Goal: Find contact information: Find contact information

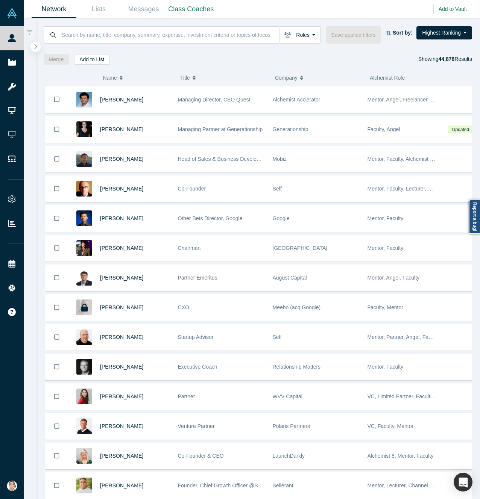
click at [36, 47] on icon "button" at bounding box center [36, 47] width 4 height 6
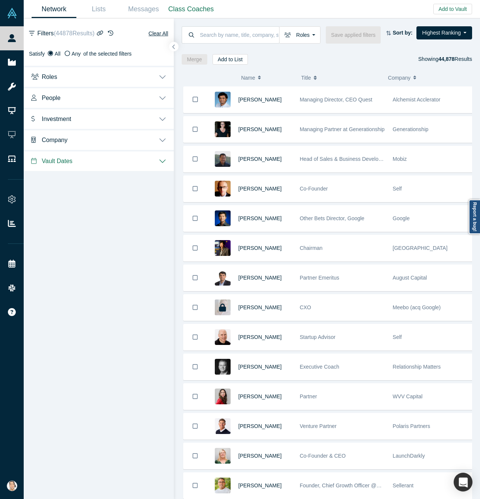
click at [114, 70] on button "Roles" at bounding box center [99, 76] width 150 height 21
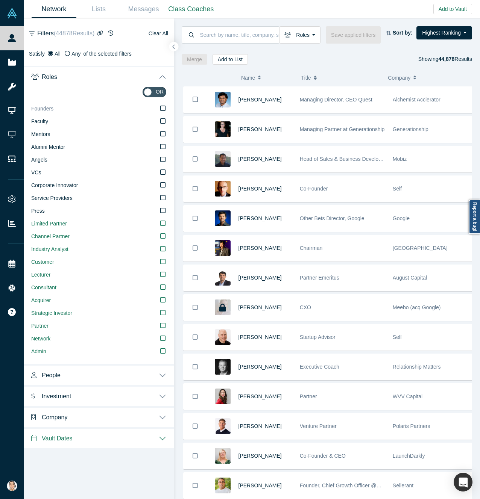
click at [163, 111] on label "Founders" at bounding box center [98, 109] width 135 height 13
click at [0, 0] on input "Founders" at bounding box center [0, 0] width 0 height 0
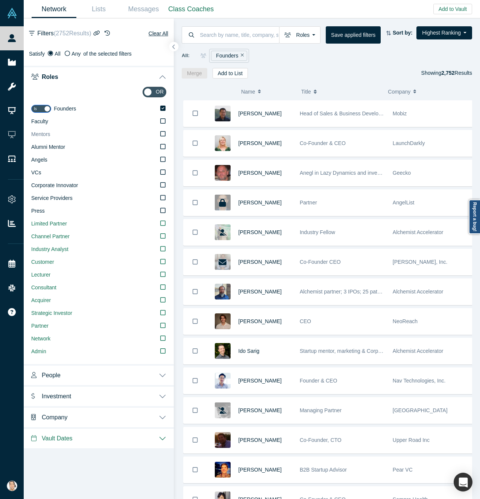
click at [163, 132] on icon at bounding box center [162, 134] width 5 height 6
click at [0, 0] on input "Mentors" at bounding box center [0, 0] width 0 height 0
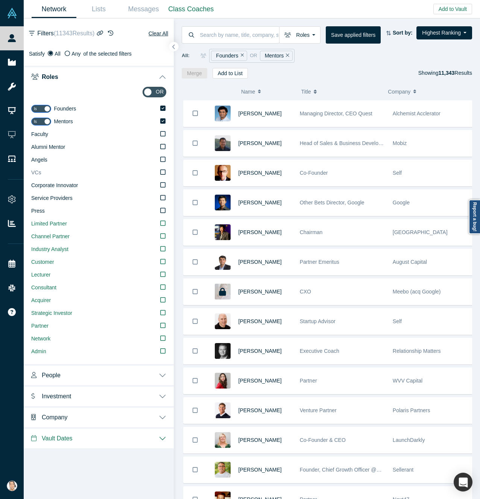
click at [165, 173] on icon at bounding box center [162, 172] width 5 height 5
click at [0, 0] on input "VCs" at bounding box center [0, 0] width 0 height 0
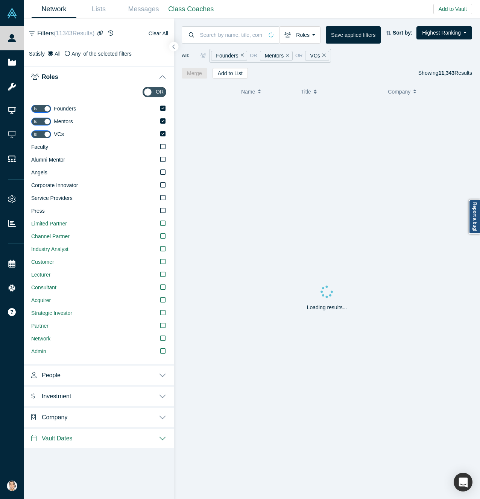
click at [119, 378] on button "People" at bounding box center [99, 374] width 150 height 21
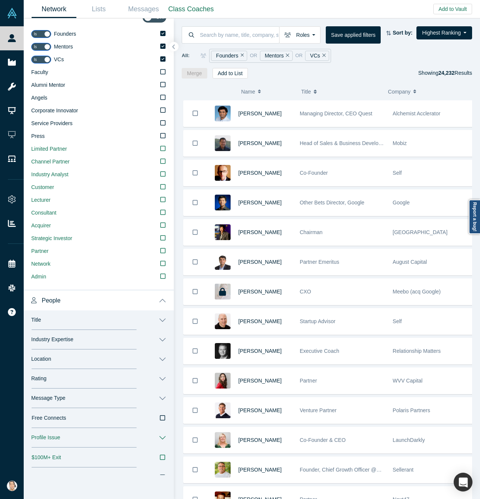
scroll to position [150, 0]
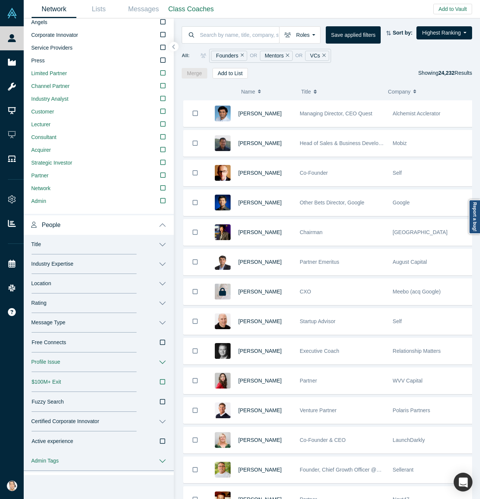
click at [115, 280] on button "Location" at bounding box center [99, 284] width 150 height 20
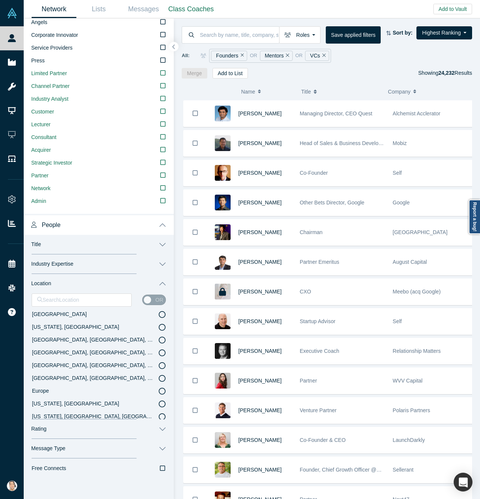
click at [159, 341] on icon at bounding box center [162, 340] width 7 height 7
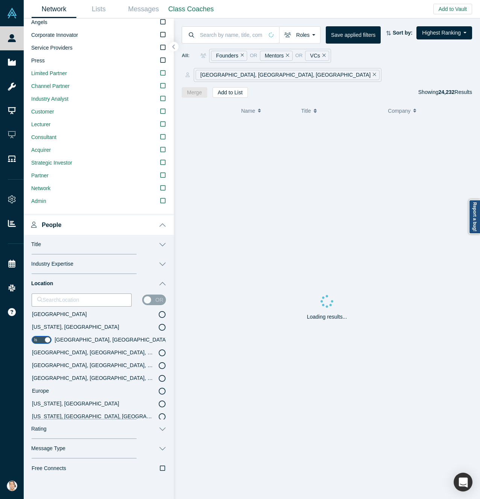
click at [144, 267] on button "Industry Expertise" at bounding box center [99, 265] width 150 height 20
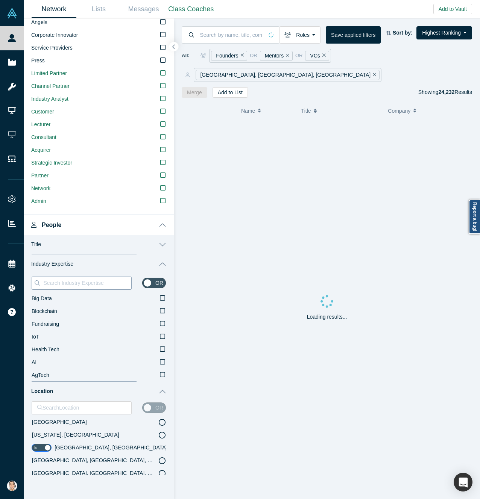
click at [88, 285] on input at bounding box center [86, 283] width 89 height 10
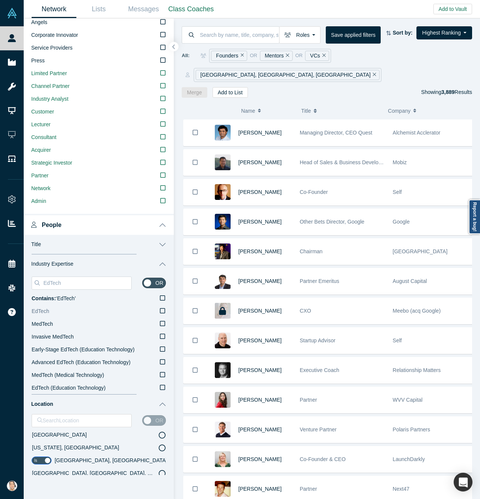
type input "EdTech"
click at [160, 313] on icon at bounding box center [162, 311] width 5 height 6
click at [0, 0] on input "EdTech" at bounding box center [0, 0] width 0 height 0
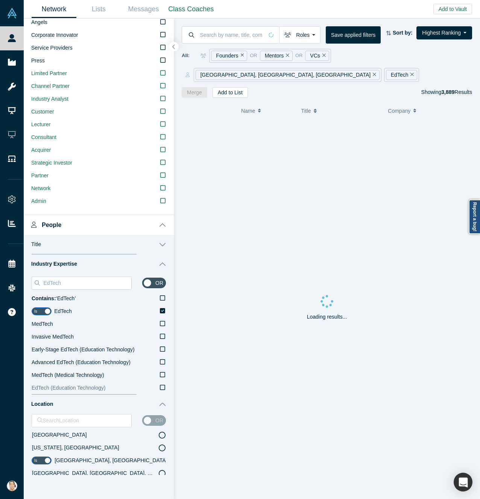
click at [160, 390] on icon at bounding box center [162, 388] width 5 height 6
click at [0, 0] on input "EdTech (Education Technology)" at bounding box center [0, 0] width 0 height 0
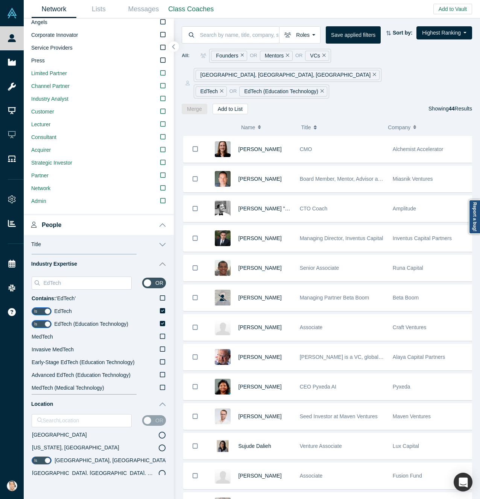
click at [175, 48] on icon "button" at bounding box center [174, 47] width 4 height 6
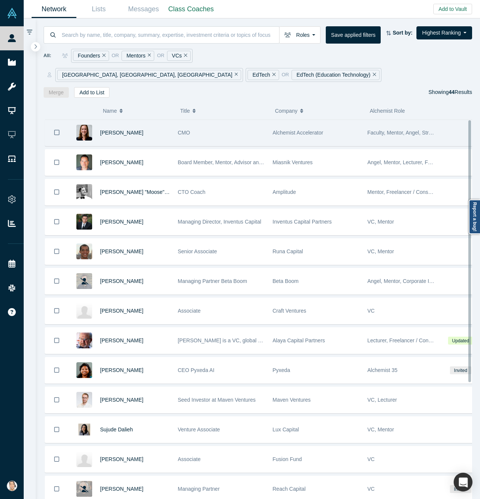
click at [143, 120] on div "[PERSON_NAME]" at bounding box center [135, 133] width 70 height 26
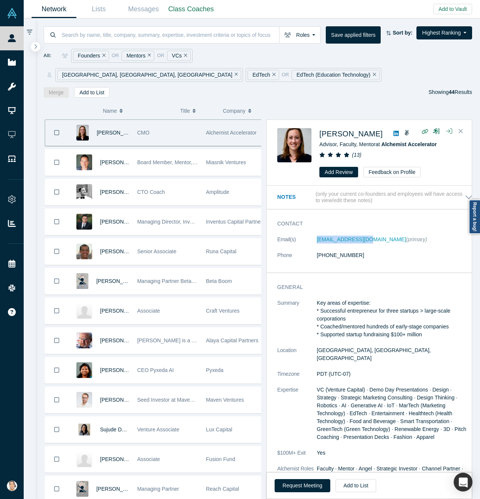
drag, startPoint x: 308, startPoint y: 222, endPoint x: 367, endPoint y: 226, distance: 59.5
click at [367, 236] on dl "Email(s) [EMAIL_ADDRESS][DOMAIN_NAME] (primary) Phone [PHONE_NUMBER]" at bounding box center [374, 252] width 195 height 32
copy dl "[EMAIL_ADDRESS][DOMAIN_NAME]"
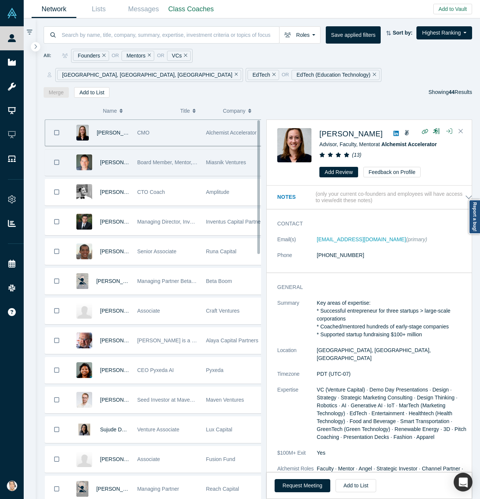
click at [126, 155] on div "[PERSON_NAME]" at bounding box center [100, 163] width 65 height 26
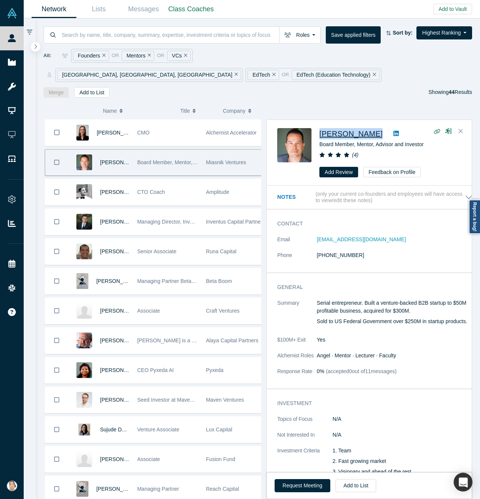
drag, startPoint x: 365, startPoint y: 113, endPoint x: 320, endPoint y: 115, distance: 44.8
click at [320, 128] on div "[PERSON_NAME]" at bounding box center [390, 133] width 142 height 11
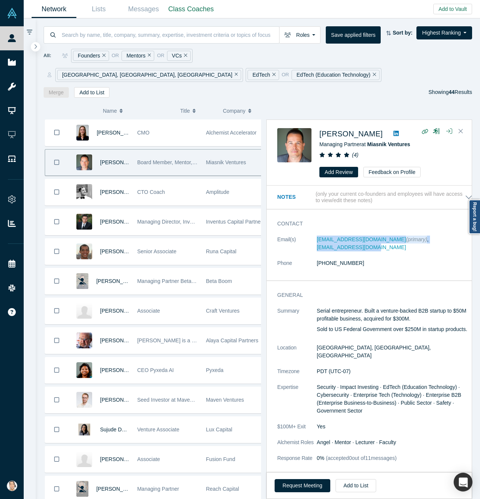
drag, startPoint x: 316, startPoint y: 222, endPoint x: 444, endPoint y: 223, distance: 128.2
click at [444, 236] on dl "Email(s) [EMAIL_ADDRESS][DOMAIN_NAME] (primary) , [EMAIL_ADDRESS][DOMAIN_NAME] …" at bounding box center [374, 255] width 195 height 39
copy dl "[EMAIL_ADDRESS][DOMAIN_NAME] (primary) , [EMAIL_ADDRESS][DOMAIN_NAME]"
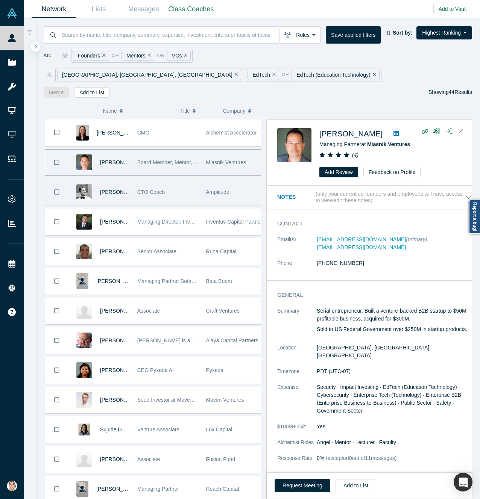
click at [181, 179] on div "CTO Coach" at bounding box center [167, 192] width 61 height 26
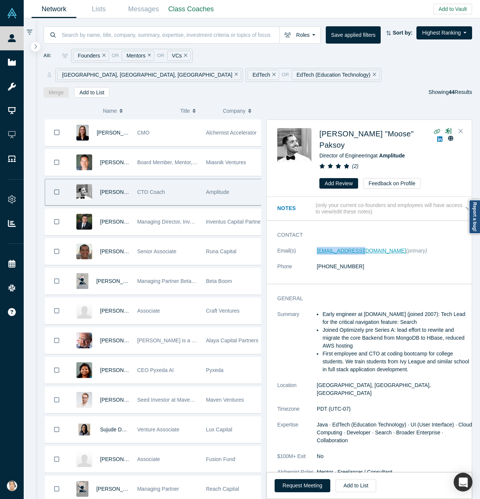
drag, startPoint x: 316, startPoint y: 221, endPoint x: 361, endPoint y: 223, distance: 44.8
click at [361, 247] on dl "Email(s) [EMAIL_ADDRESS][DOMAIN_NAME] (primary) Phone [PHONE_NUMBER]" at bounding box center [374, 263] width 195 height 32
copy dl "[EMAIL_ADDRESS][DOMAIN_NAME]"
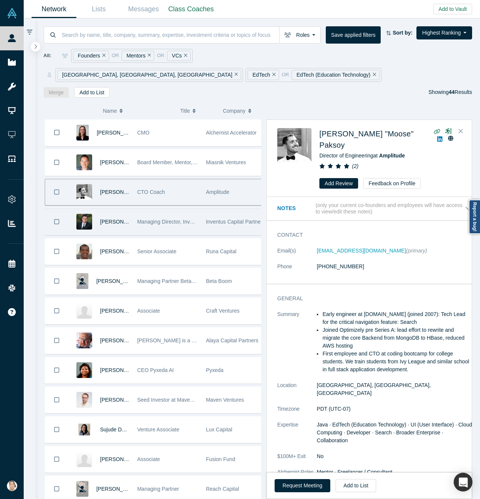
click at [126, 214] on div "[PERSON_NAME]" at bounding box center [100, 222] width 65 height 26
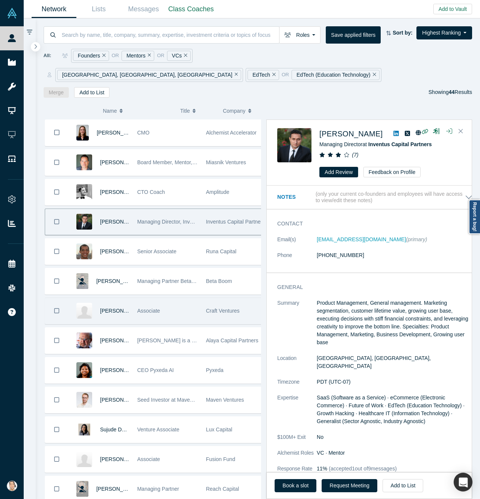
click at [108, 303] on div "[PERSON_NAME]" at bounding box center [114, 311] width 29 height 26
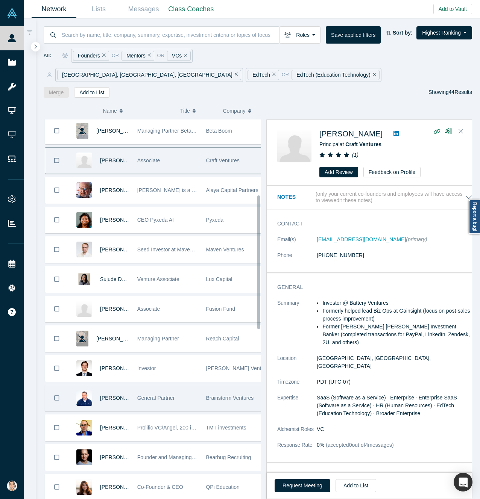
scroll to position [301, 0]
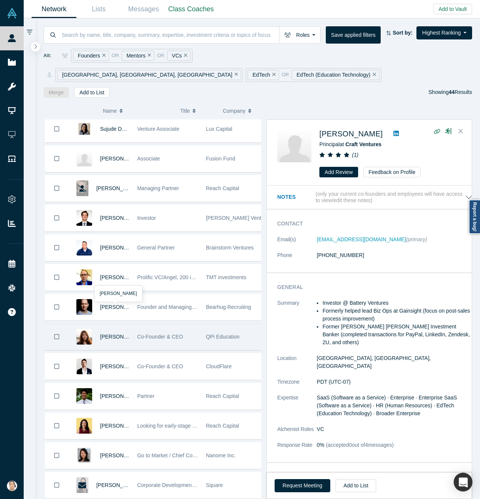
click at [107, 328] on div "[PERSON_NAME]" at bounding box center [114, 337] width 29 height 26
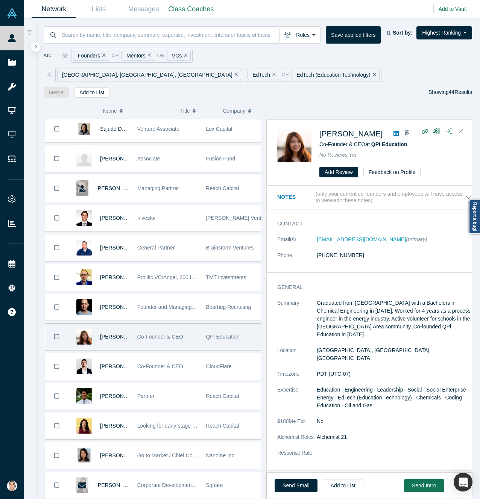
drag, startPoint x: 318, startPoint y: 114, endPoint x: 384, endPoint y: 120, distance: 66.1
click at [384, 128] on div "[PERSON_NAME] Co-Founder & CEO at QPi Education No Reviews Yet Add Review Feedb…" at bounding box center [370, 153] width 187 height 50
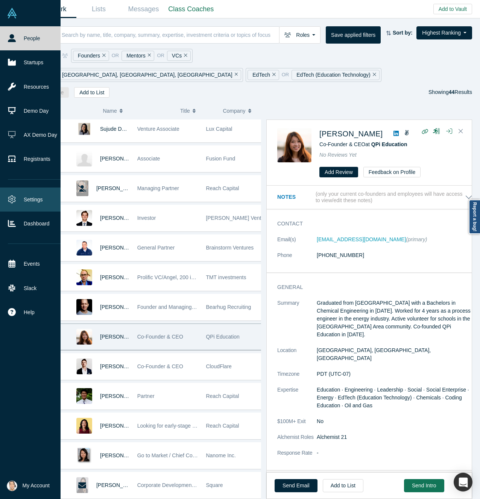
copy span "[PERSON_NAME]"
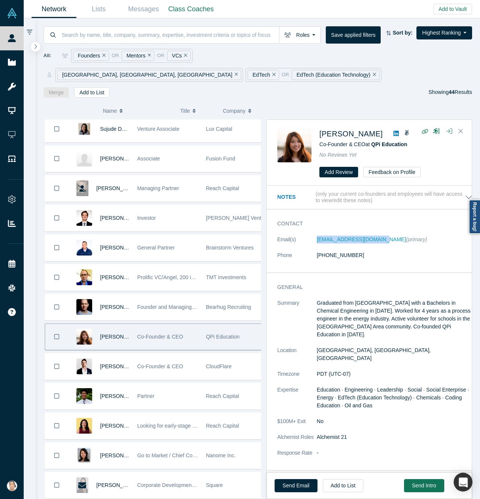
drag, startPoint x: 311, startPoint y: 222, endPoint x: 376, endPoint y: 224, distance: 65.1
click at [376, 236] on dl "Email(s) [EMAIL_ADDRESS][DOMAIN_NAME] (primary) Phone [PHONE_NUMBER]" at bounding box center [374, 252] width 195 height 32
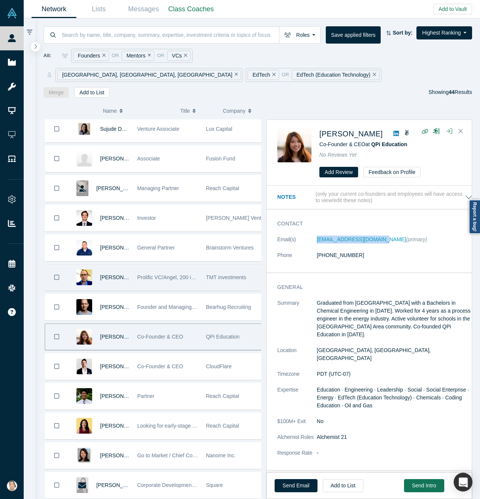
copy dl "[EMAIL_ADDRESS][DOMAIN_NAME]"
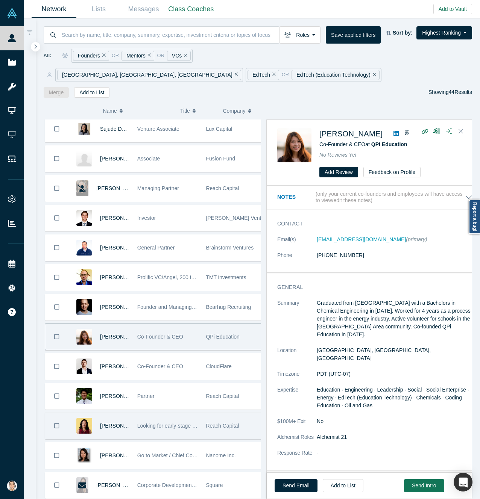
click at [133, 415] on div "Looking for early-stage edtech opportunities with potential for large-scale imp…" at bounding box center [167, 426] width 69 height 26
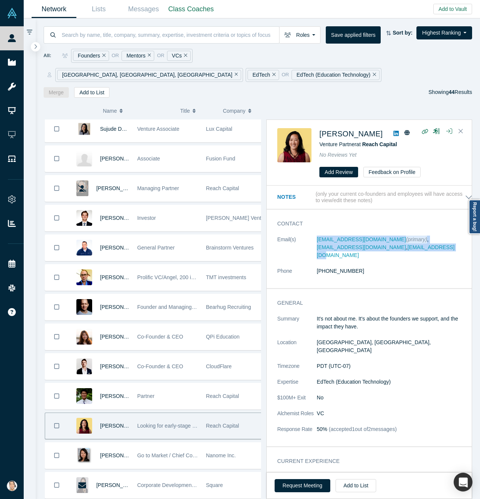
drag, startPoint x: 310, startPoint y: 220, endPoint x: 375, endPoint y: 232, distance: 66.2
click at [375, 236] on dl "Email(s) [PERSON_NAME][EMAIL_ADDRESS][DOMAIN_NAME] (primary) , [PERSON_NAME][EM…" at bounding box center [374, 259] width 195 height 47
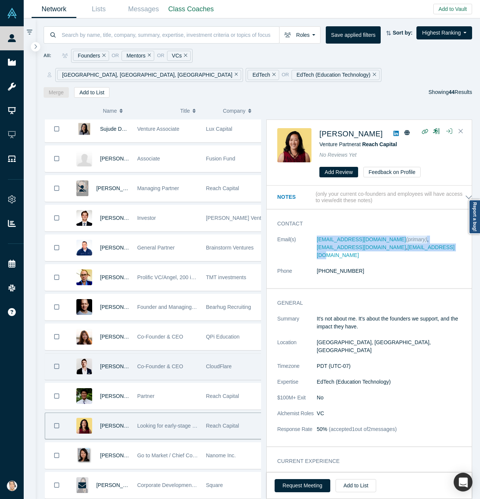
copy dl "[EMAIL_ADDRESS][DOMAIN_NAME] (primary) , [EMAIL_ADDRESS][DOMAIN_NAME] , [PERSON…"
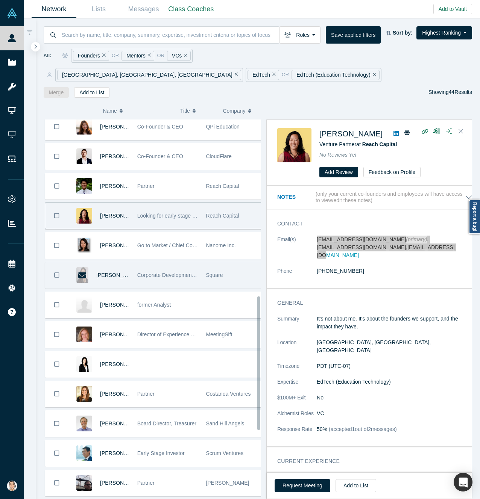
scroll to position [526, 0]
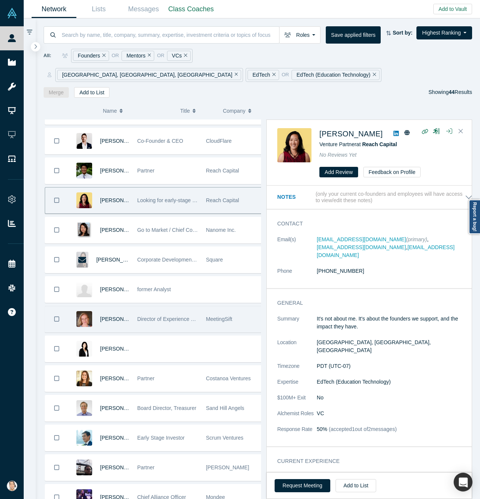
click at [106, 312] on div "[PERSON_NAME], PhD" at bounding box center [114, 319] width 29 height 26
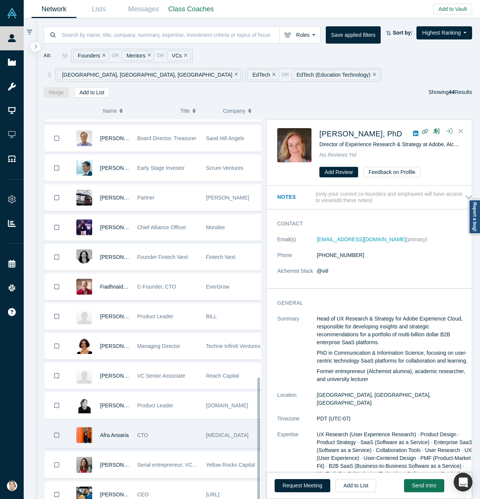
scroll to position [802, 0]
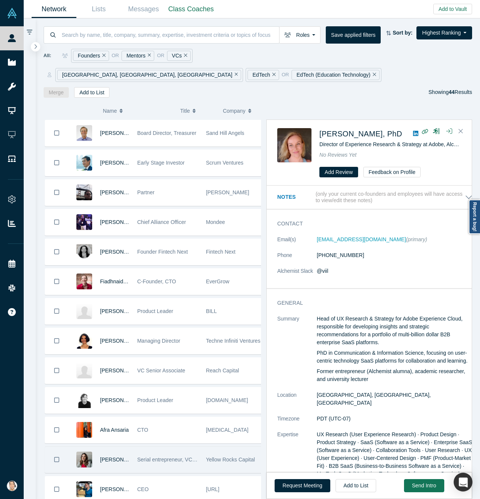
click at [123, 453] on div "[PERSON_NAME]" at bounding box center [114, 460] width 29 height 26
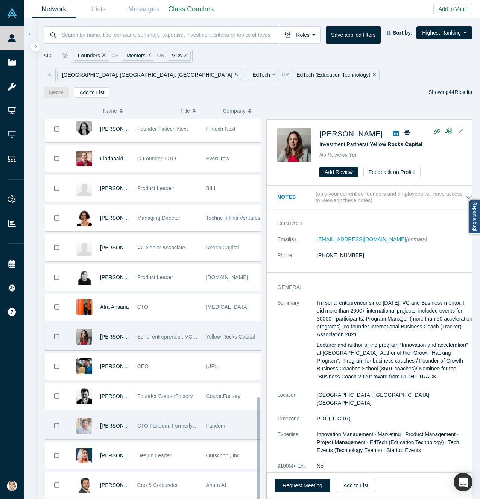
scroll to position [926, 0]
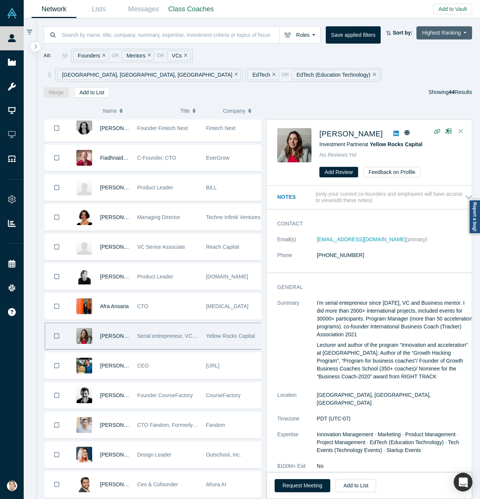
click at [453, 27] on button "Highest Ranking" at bounding box center [444, 32] width 56 height 13
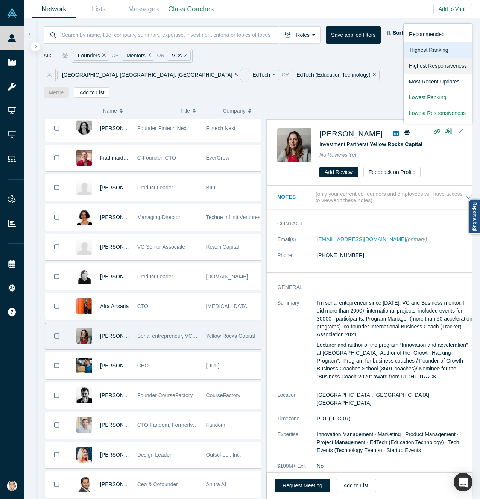
click at [453, 63] on link "Highest Responsiveness" at bounding box center [438, 66] width 68 height 16
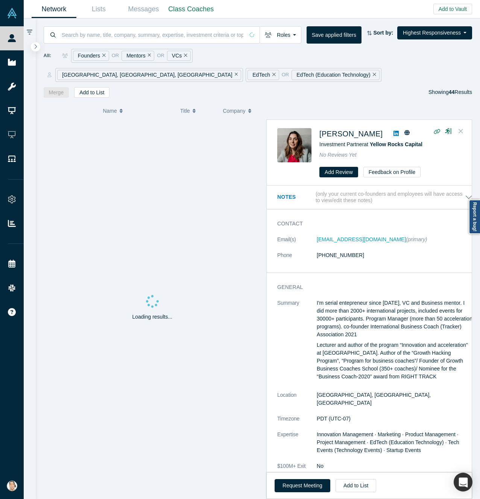
click at [464, 126] on button "Close" at bounding box center [460, 132] width 11 height 12
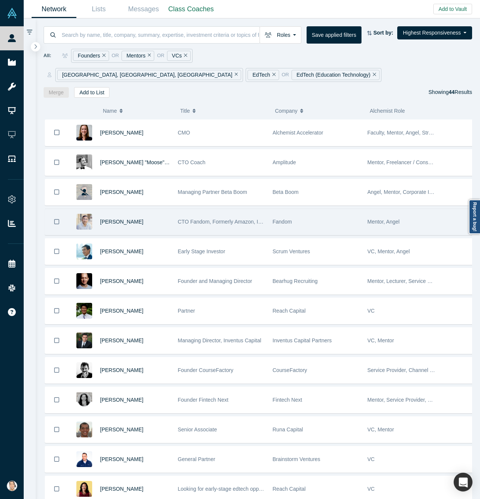
click at [153, 209] on div "[PERSON_NAME]" at bounding box center [135, 222] width 70 height 26
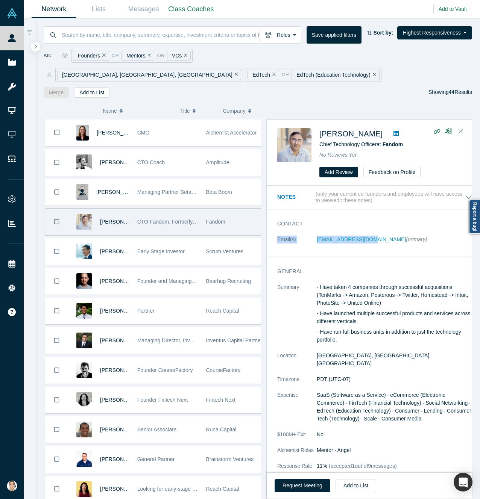
drag, startPoint x: 311, startPoint y: 221, endPoint x: 355, endPoint y: 228, distance: 43.8
click at [351, 236] on dl "Email(s) [EMAIL_ADDRESS][DOMAIN_NAME] (primary)" at bounding box center [374, 244] width 195 height 16
drag, startPoint x: 314, startPoint y: 222, endPoint x: 366, endPoint y: 223, distance: 51.5
click at [366, 236] on dl "Email(s) [EMAIL_ADDRESS][DOMAIN_NAME] (primary)" at bounding box center [374, 244] width 195 height 16
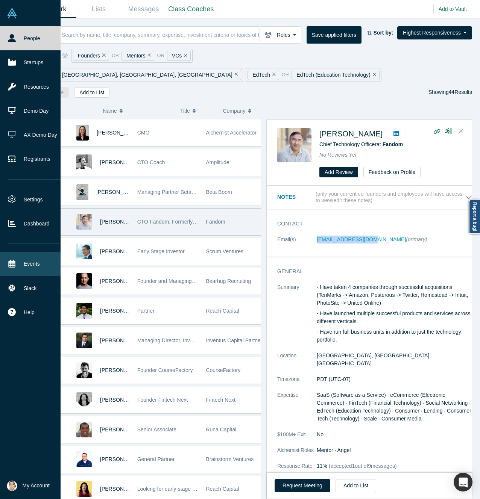
copy dl "[EMAIL_ADDRESS][DOMAIN_NAME]"
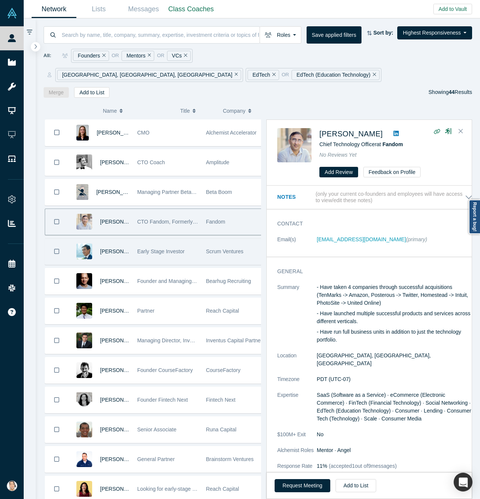
click at [126, 242] on div "[PERSON_NAME]" at bounding box center [100, 252] width 65 height 26
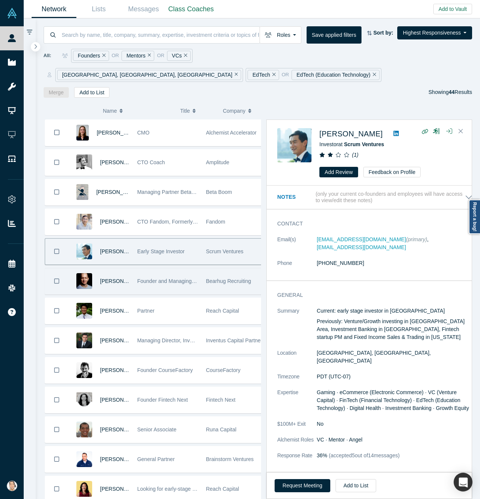
click at [117, 273] on div "[PERSON_NAME]" at bounding box center [114, 282] width 29 height 26
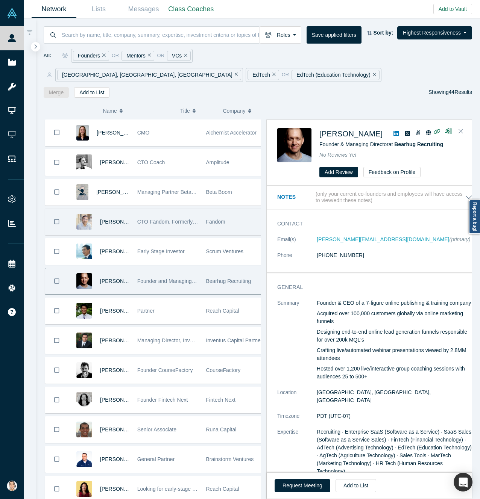
click at [121, 210] on div "[PERSON_NAME]" at bounding box center [114, 222] width 29 height 26
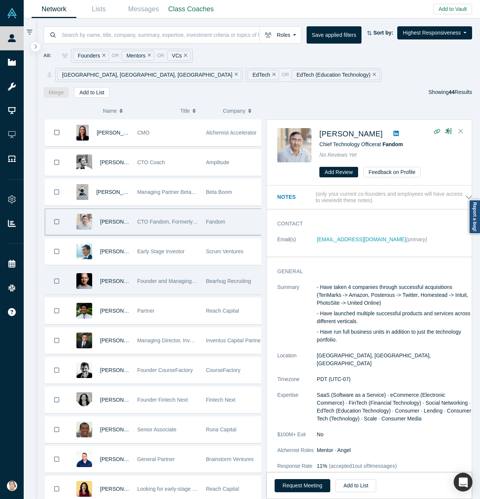
click at [113, 272] on div "[PERSON_NAME]" at bounding box center [114, 282] width 29 height 26
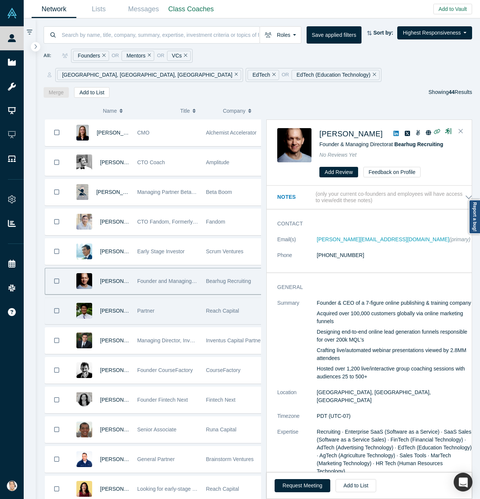
click at [112, 300] on div "[PERSON_NAME]" at bounding box center [114, 311] width 29 height 26
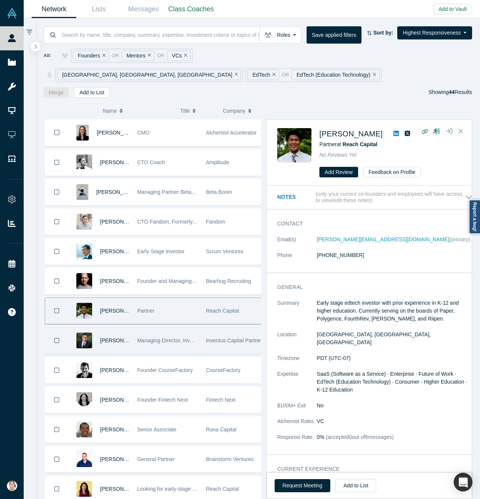
click at [112, 332] on div "[PERSON_NAME]" at bounding box center [114, 341] width 29 height 26
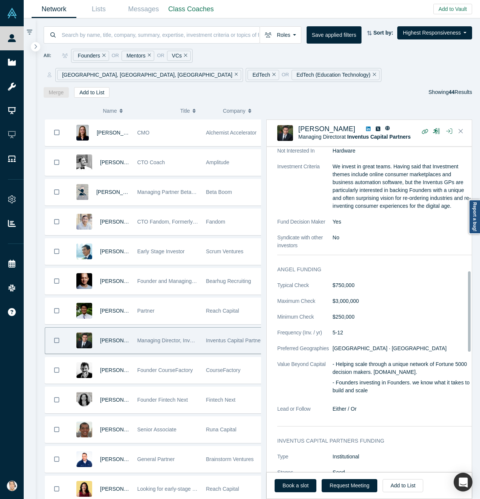
scroll to position [535, 0]
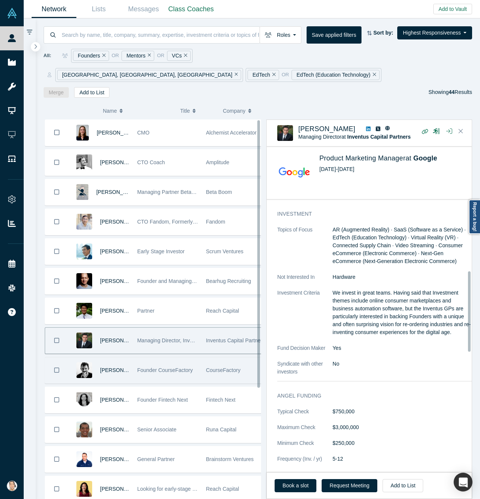
click at [120, 360] on div "[PERSON_NAME]" at bounding box center [114, 371] width 29 height 26
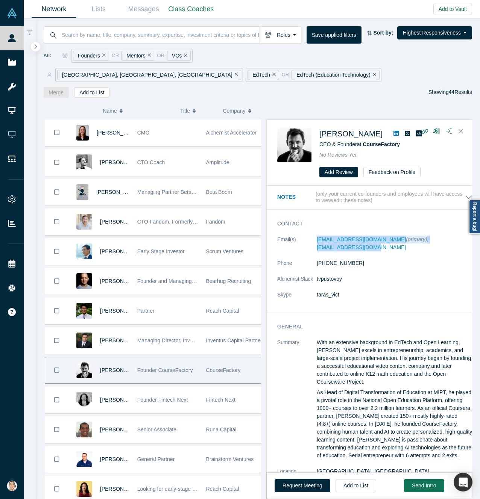
drag, startPoint x: 316, startPoint y: 224, endPoint x: 445, endPoint y: 222, distance: 129.8
click at [445, 236] on dl "Email(s) [EMAIL_ADDRESS][DOMAIN_NAME] (primary) , [EMAIL_ADDRESS][DOMAIN_NAME] …" at bounding box center [374, 271] width 195 height 71
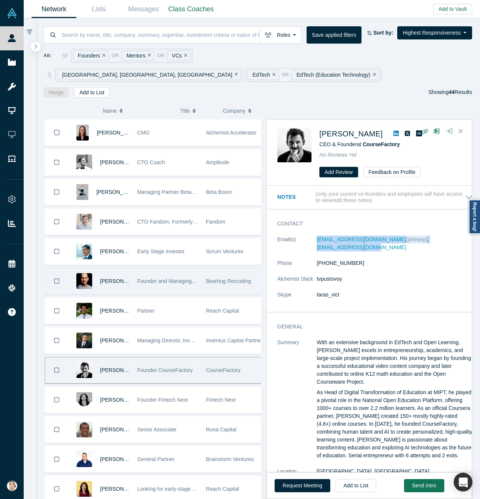
copy dl "[EMAIL_ADDRESS][DOMAIN_NAME] (primary) , [EMAIL_ADDRESS][DOMAIN_NAME]"
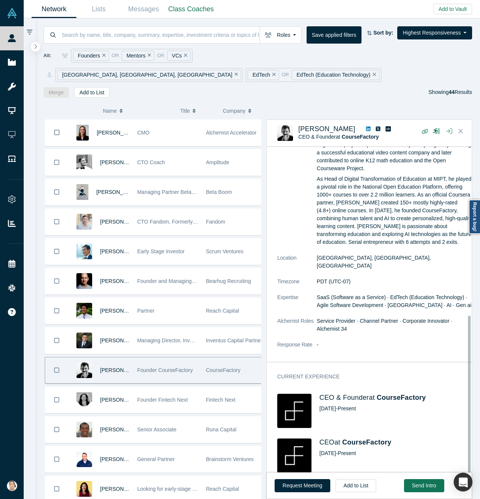
scroll to position [338, 0]
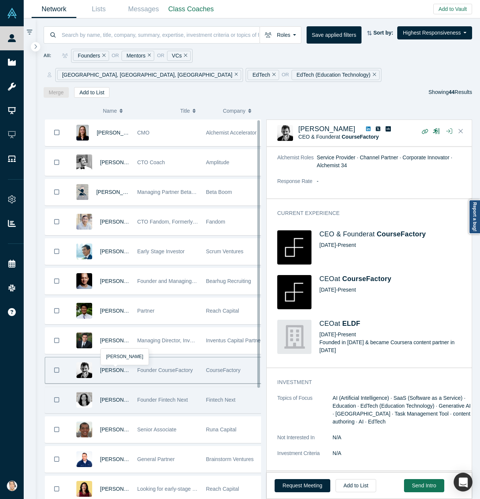
click at [106, 390] on div "[PERSON_NAME]" at bounding box center [114, 400] width 29 height 26
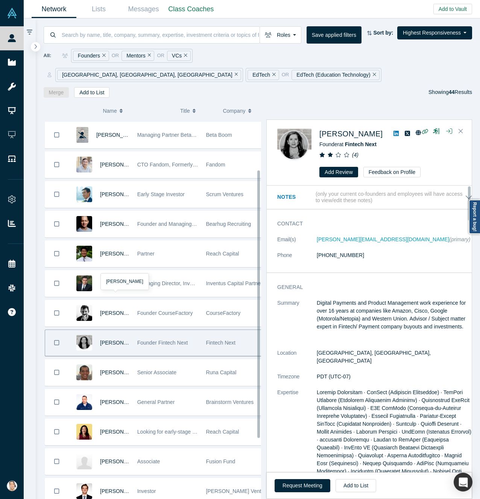
scroll to position [75, 0]
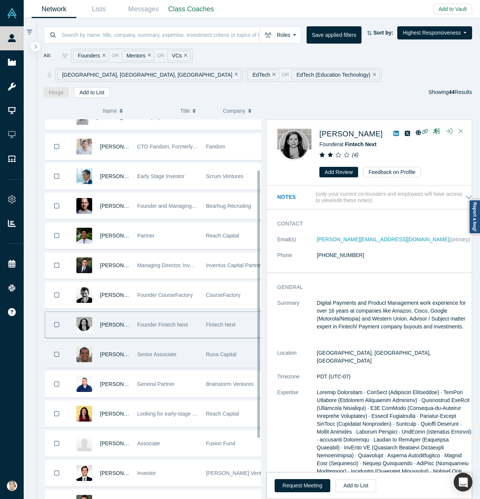
click at [120, 344] on div "[PERSON_NAME]" at bounding box center [114, 355] width 29 height 26
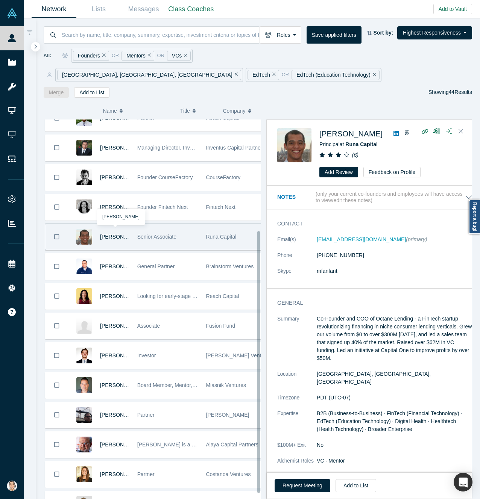
scroll to position [208, 0]
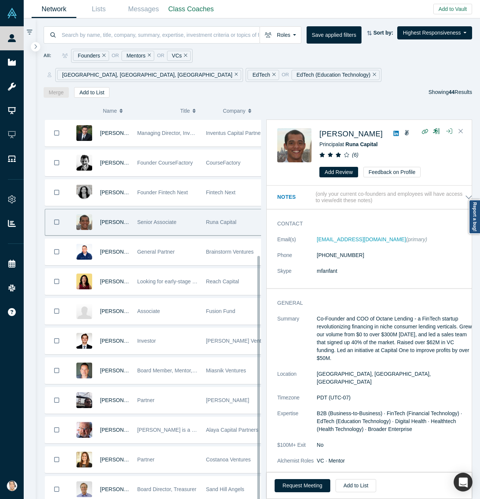
click at [124, 247] on div "[PERSON_NAME] CMO Alchemist Accelerator [PERSON_NAME] "Moose" Paksoy CTO Coach …" at bounding box center [158, 215] width 229 height 607
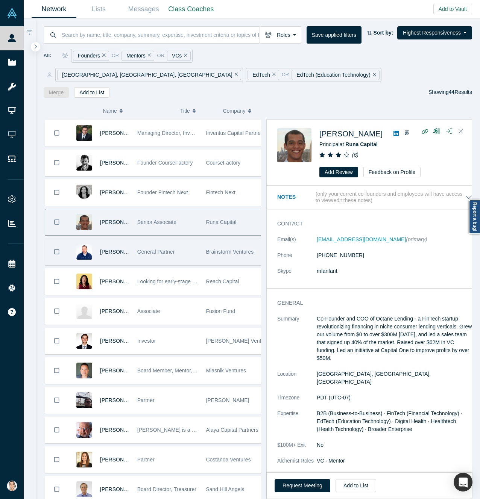
click at [124, 246] on div "[PERSON_NAME]" at bounding box center [114, 252] width 29 height 26
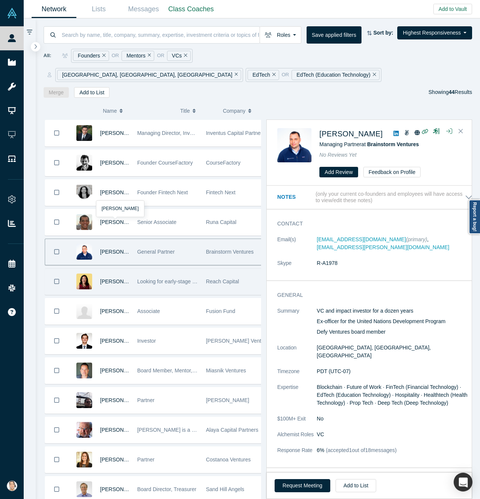
click at [117, 270] on div "[PERSON_NAME]" at bounding box center [114, 282] width 29 height 26
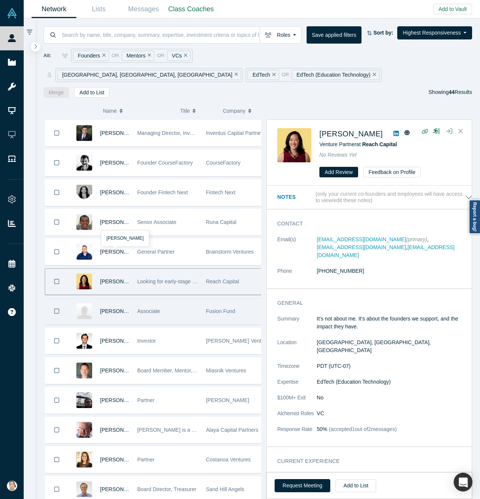
click at [112, 302] on div "[PERSON_NAME]" at bounding box center [114, 312] width 29 height 26
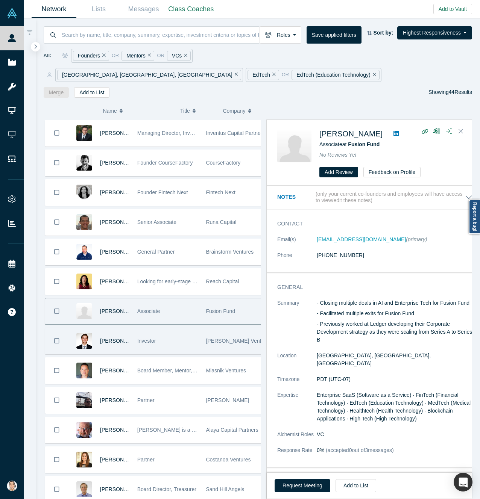
click at [110, 332] on div "[PERSON_NAME]" at bounding box center [114, 341] width 29 height 26
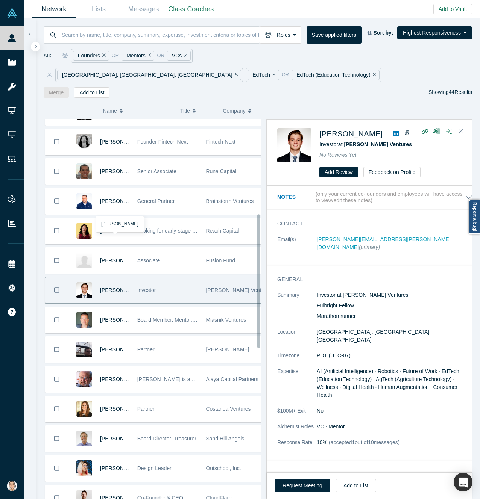
scroll to position [283, 0]
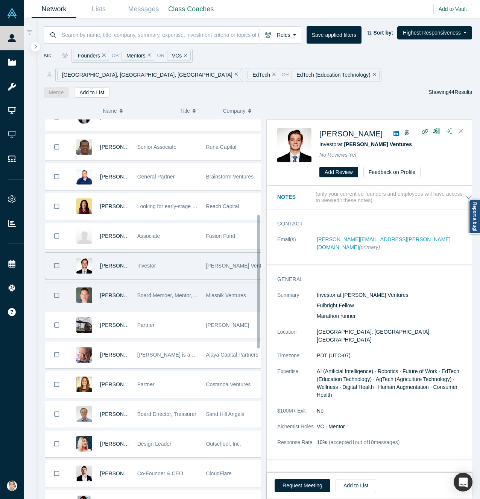
click at [112, 287] on div "[PERSON_NAME]" at bounding box center [114, 296] width 29 height 26
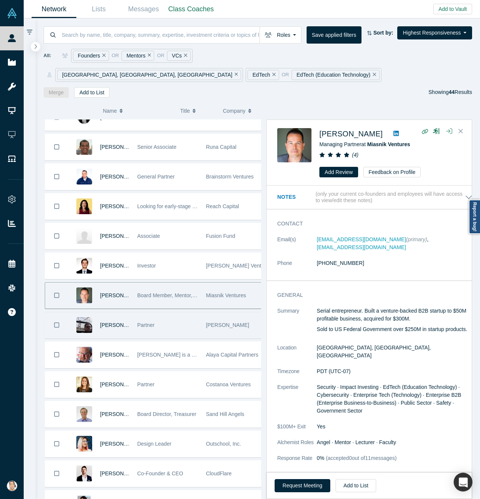
click at [112, 319] on div "[PERSON_NAME] Partner [PERSON_NAME]" at bounding box center [158, 325] width 226 height 27
click at [116, 314] on div "[PERSON_NAME]" at bounding box center [114, 326] width 29 height 26
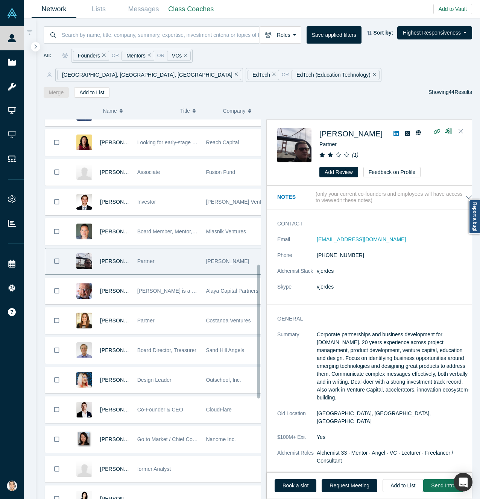
scroll to position [433, 0]
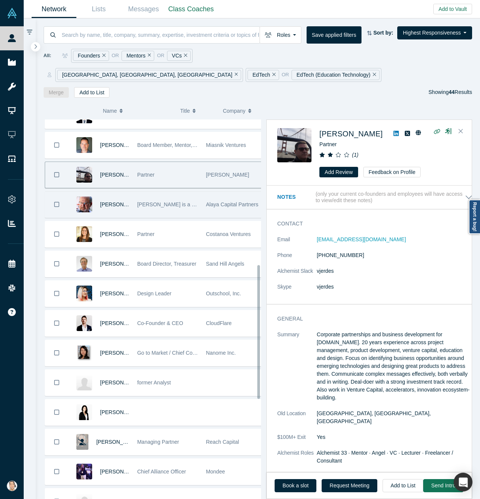
click at [109, 198] on div "[PERSON_NAME]" at bounding box center [114, 205] width 29 height 26
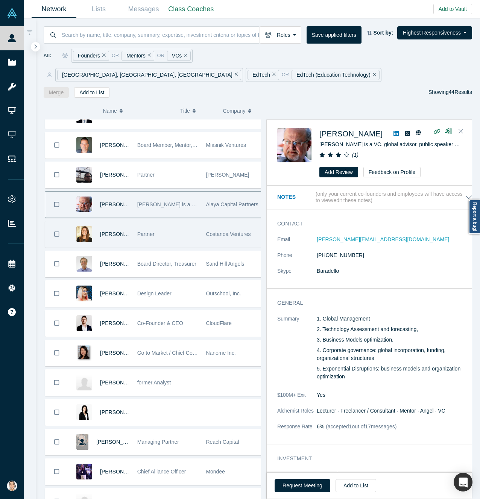
click at [108, 226] on div "[PERSON_NAME]" at bounding box center [114, 235] width 29 height 26
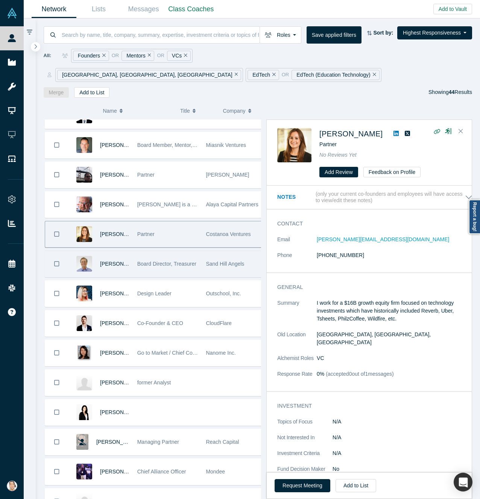
click at [111, 256] on div "[PERSON_NAME]" at bounding box center [114, 264] width 29 height 26
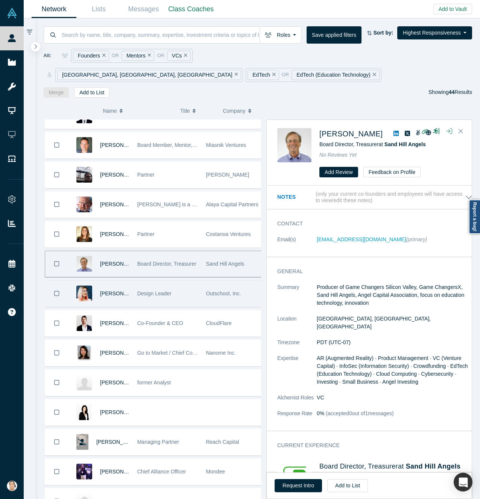
click at [112, 284] on div "[PERSON_NAME]" at bounding box center [114, 294] width 29 height 26
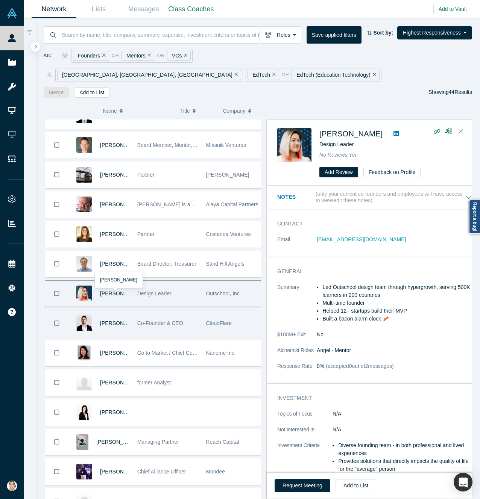
click at [112, 313] on div "[PERSON_NAME]" at bounding box center [114, 324] width 29 height 26
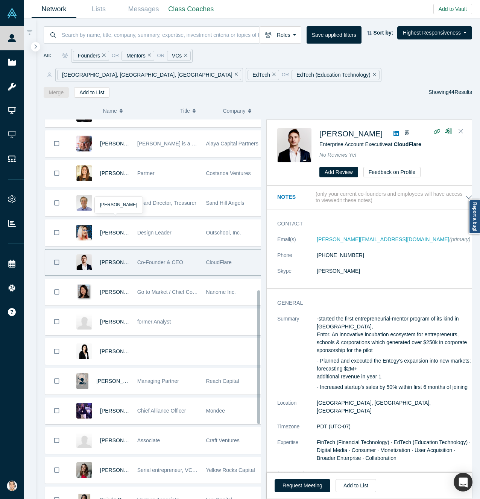
scroll to position [508, 0]
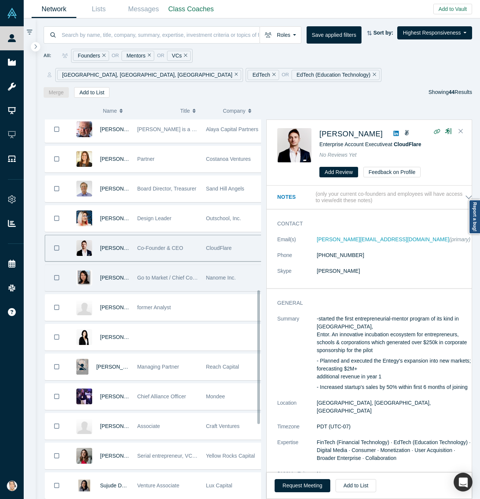
click at [108, 270] on div "[PERSON_NAME]" at bounding box center [114, 278] width 29 height 26
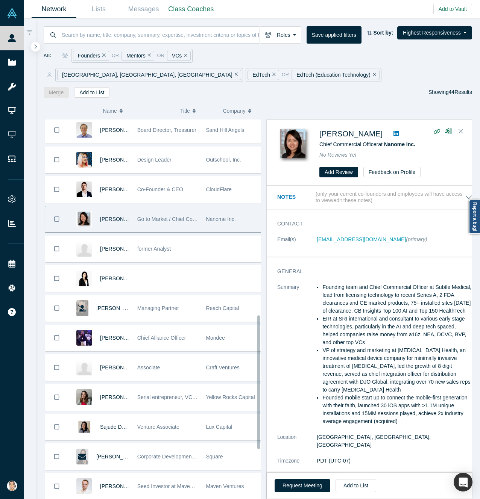
scroll to position [584, 0]
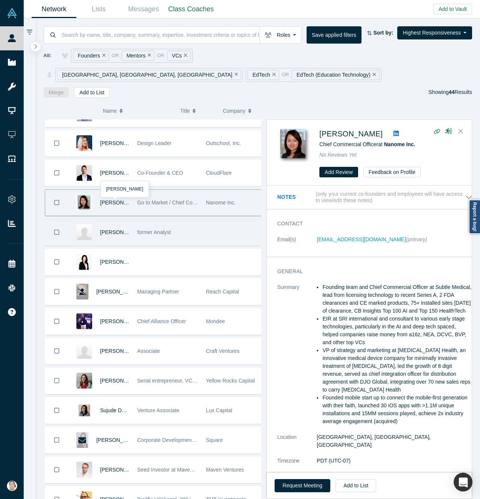
drag, startPoint x: 117, startPoint y: 221, endPoint x: 115, endPoint y: 225, distance: 4.2
click at [117, 222] on div "[PERSON_NAME]" at bounding box center [114, 233] width 29 height 26
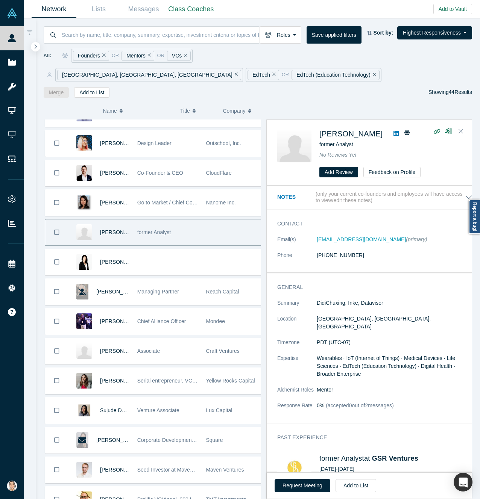
click at [114, 257] on div "[PERSON_NAME] CMO Alchemist Accelerator [PERSON_NAME] "Moose" Paksoy CTO Coach …" at bounding box center [158, 128] width 229 height 1185
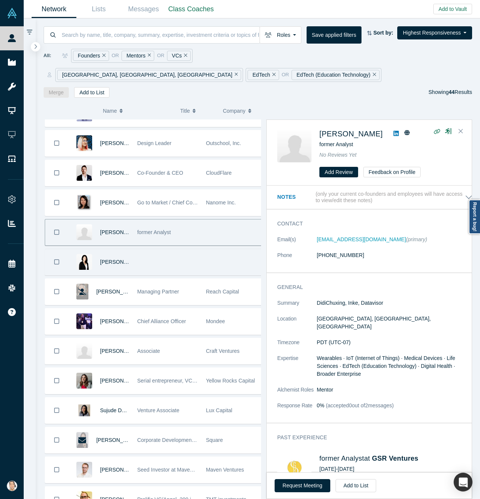
click at [112, 250] on div "[PERSON_NAME]" at bounding box center [114, 262] width 29 height 26
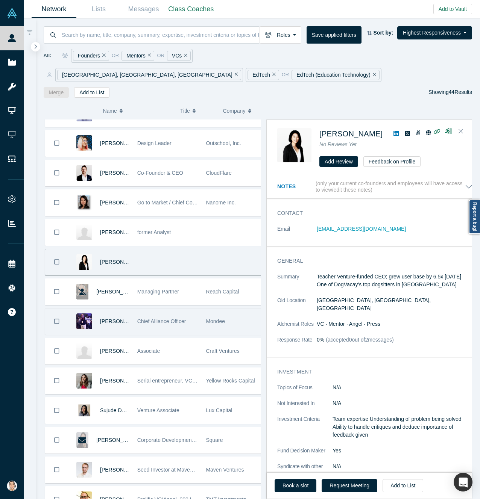
click at [110, 311] on div "[PERSON_NAME]" at bounding box center [114, 322] width 29 height 26
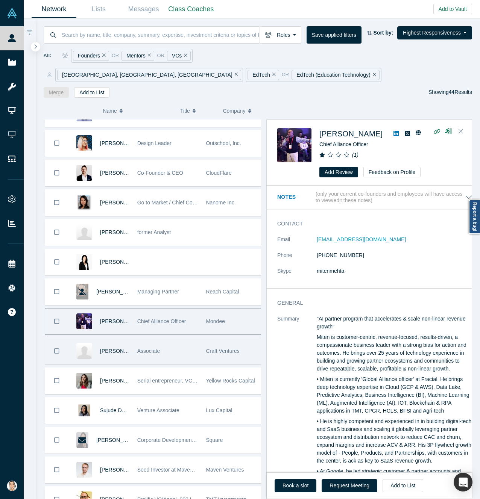
click at [111, 338] on div "[PERSON_NAME]" at bounding box center [114, 351] width 29 height 26
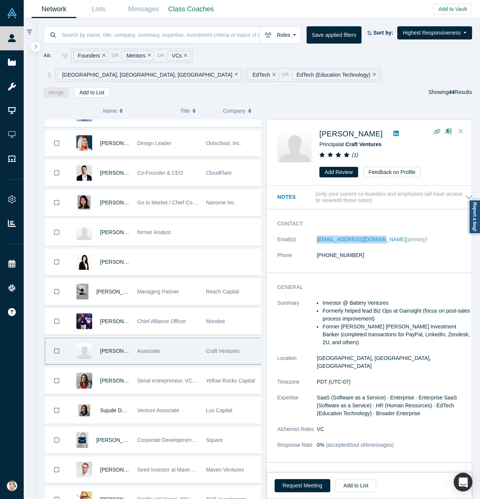
drag, startPoint x: 309, startPoint y: 223, endPoint x: 372, endPoint y: 226, distance: 63.6
click at [372, 236] on dl "Email(s) [EMAIL_ADDRESS][DOMAIN_NAME] (primary) Phone [PHONE_NUMBER]" at bounding box center [374, 252] width 195 height 32
copy dl "[EMAIL_ADDRESS][DOMAIN_NAME]"
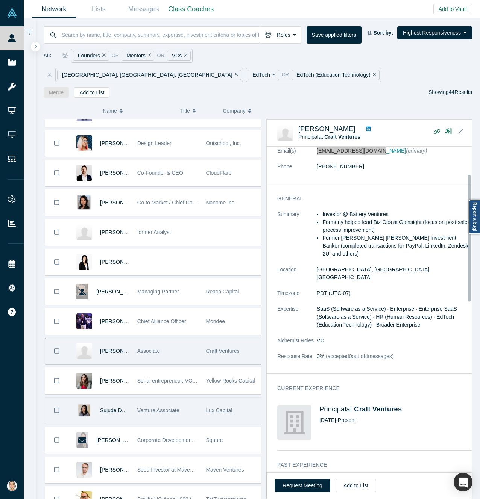
scroll to position [75, 0]
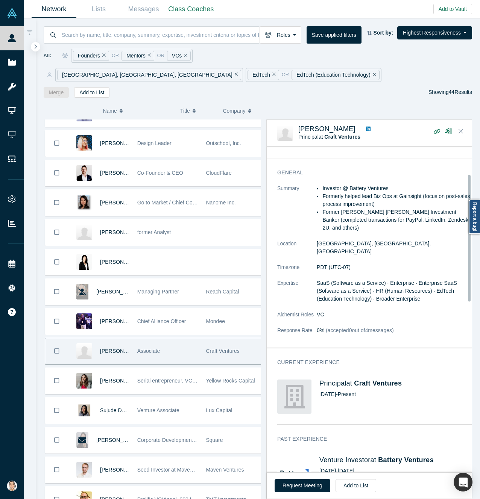
click at [112, 375] on div "[PERSON_NAME] CMO Alchemist Accelerator [PERSON_NAME] "Moose" Paksoy CTO Coach …" at bounding box center [158, 128] width 229 height 1185
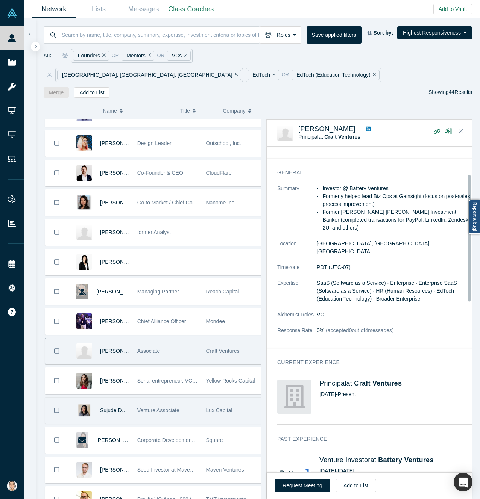
click at [113, 403] on div "Sujude Dalieh" at bounding box center [114, 411] width 29 height 26
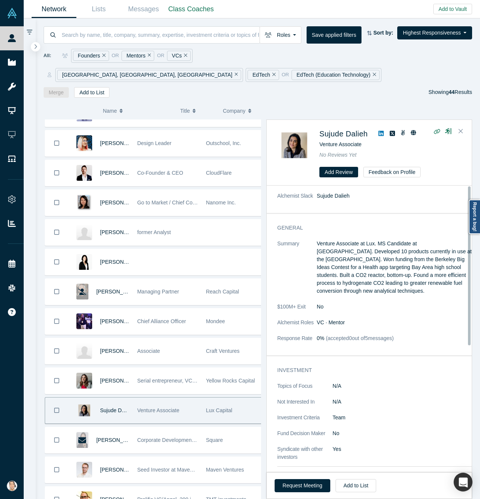
scroll to position [0, 0]
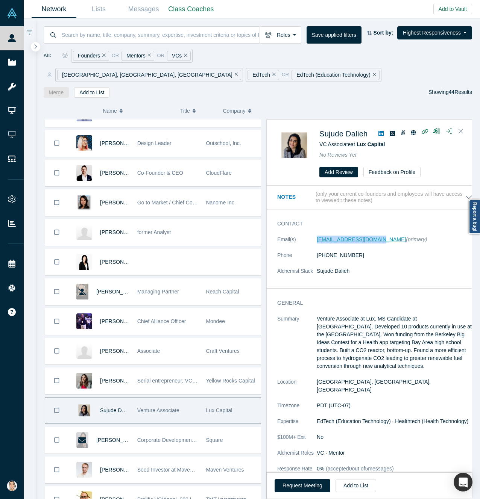
drag, startPoint x: 311, startPoint y: 220, endPoint x: 374, endPoint y: 222, distance: 62.8
click at [374, 236] on dl "Email(s) [EMAIL_ADDRESS][DOMAIN_NAME] (primary) Phone [PHONE_NUMBER] Alchemist …" at bounding box center [374, 259] width 195 height 47
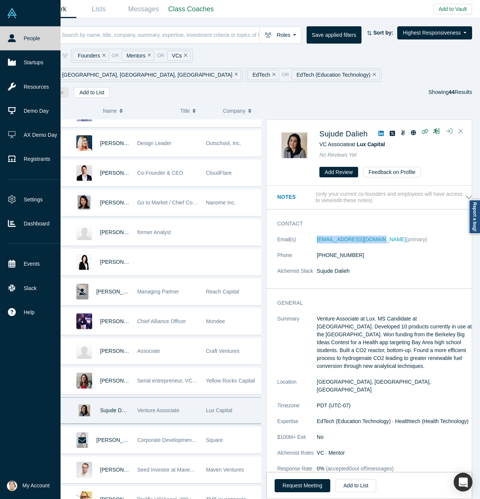
copy dl "[EMAIL_ADDRESS][DOMAIN_NAME]"
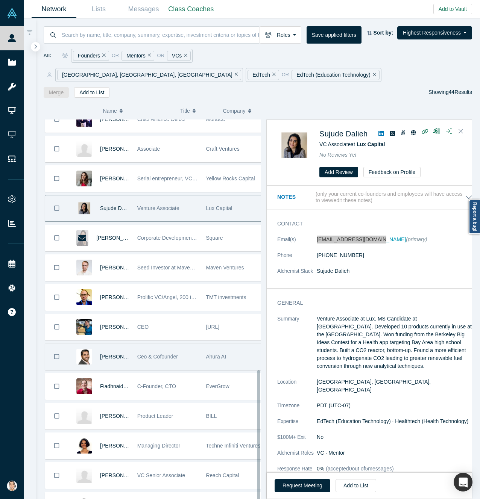
scroll to position [789, 0]
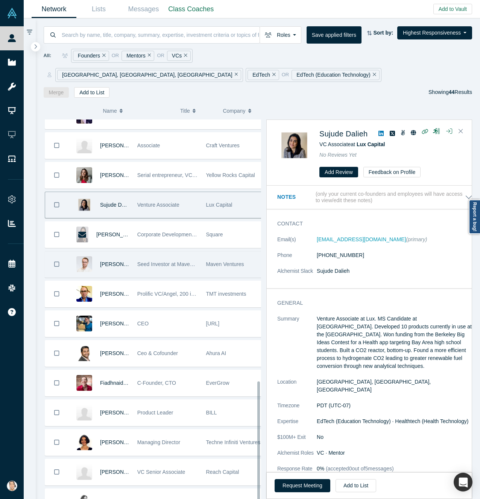
click at [114, 258] on div "[PERSON_NAME]" at bounding box center [114, 265] width 29 height 26
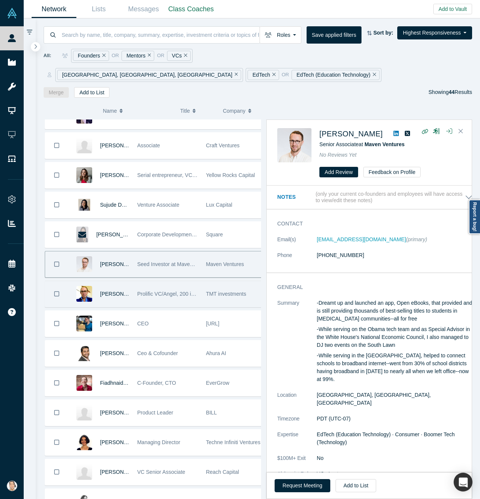
click at [114, 283] on div "[PERSON_NAME]" at bounding box center [114, 294] width 29 height 26
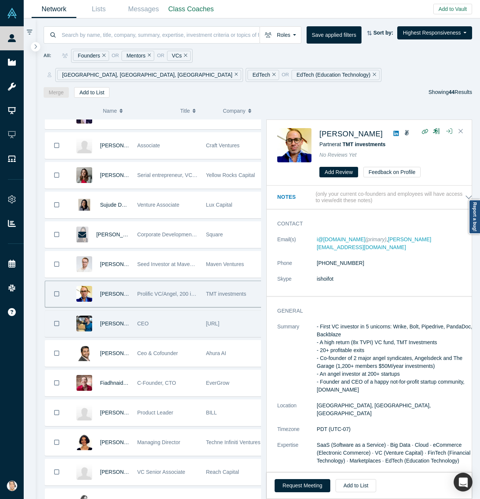
click at [113, 314] on div "[PERSON_NAME]" at bounding box center [114, 324] width 29 height 26
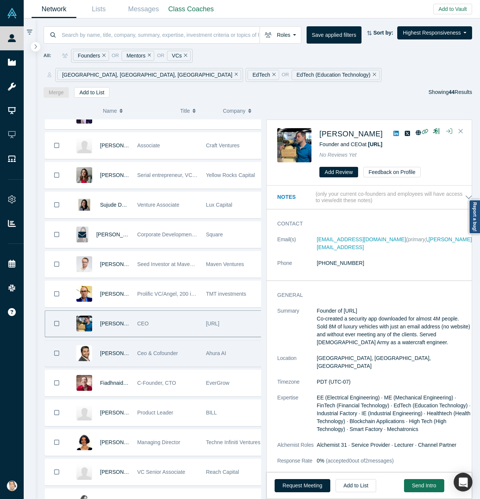
click at [117, 344] on div "[PERSON_NAME]" at bounding box center [114, 354] width 29 height 26
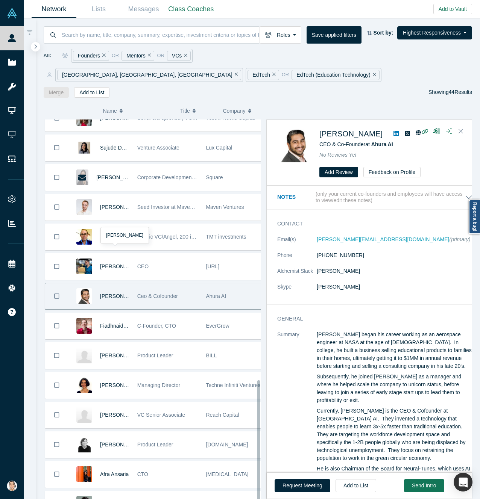
scroll to position [865, 0]
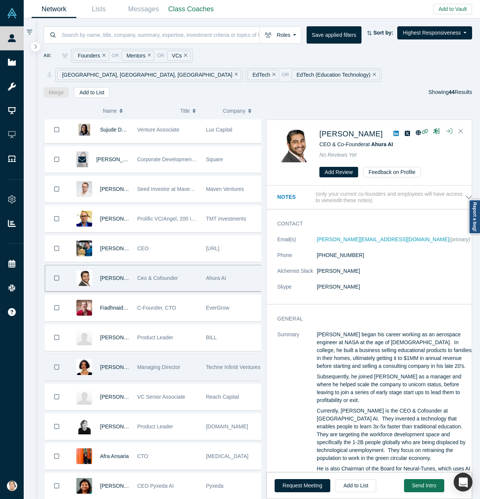
click at [113, 355] on div "[PERSON_NAME]" at bounding box center [114, 368] width 29 height 26
